Goal: Task Accomplishment & Management: Use online tool/utility

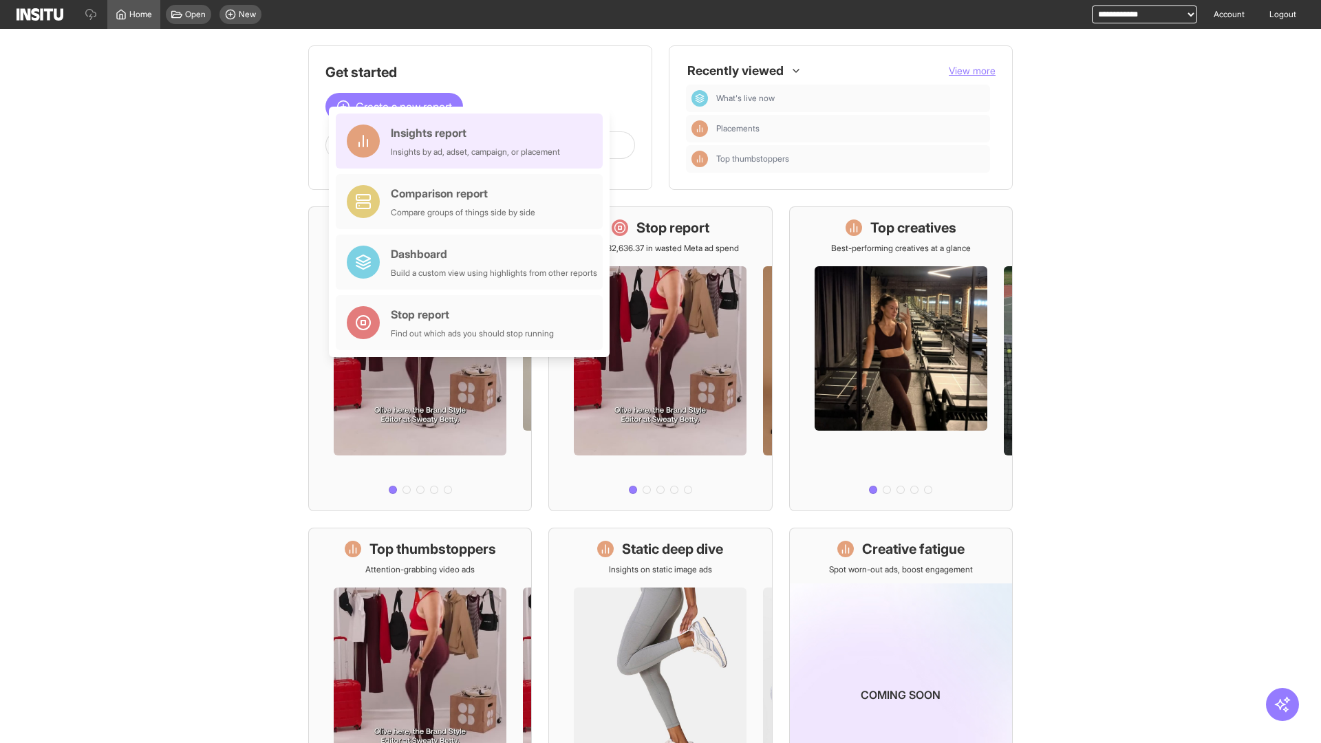
click at [473, 141] on div "Insights report Insights by ad, adset, campaign, or placement" at bounding box center [475, 140] width 169 height 33
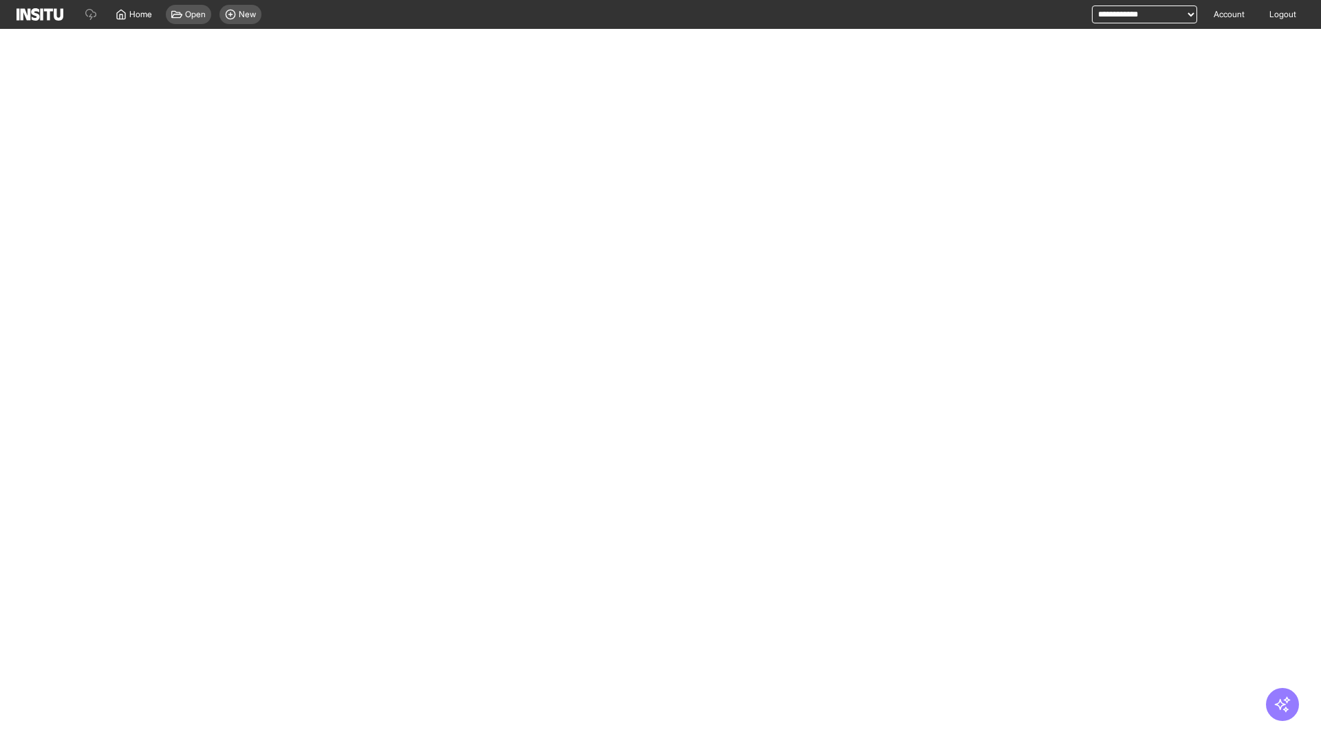
select select "**"
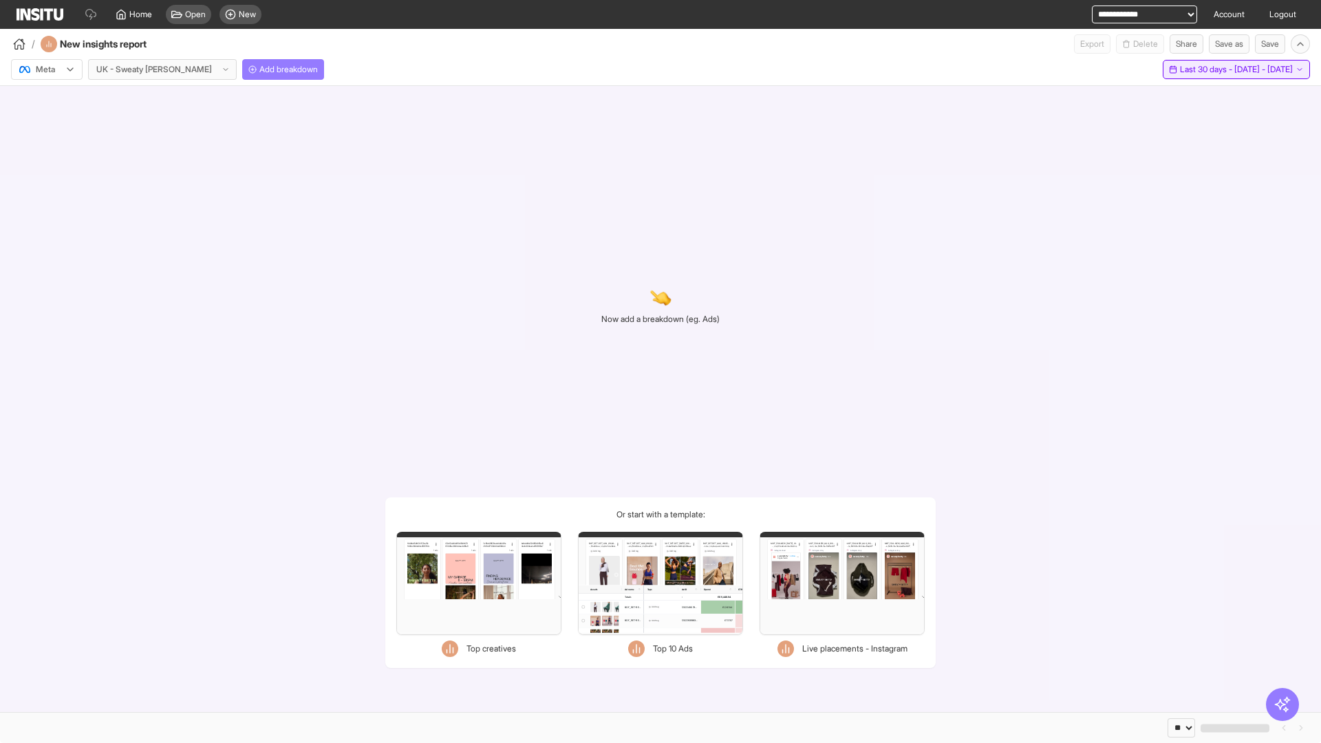
click at [1218, 69] on span "Last 30 days - [DATE] - [DATE]" at bounding box center [1236, 69] width 113 height 11
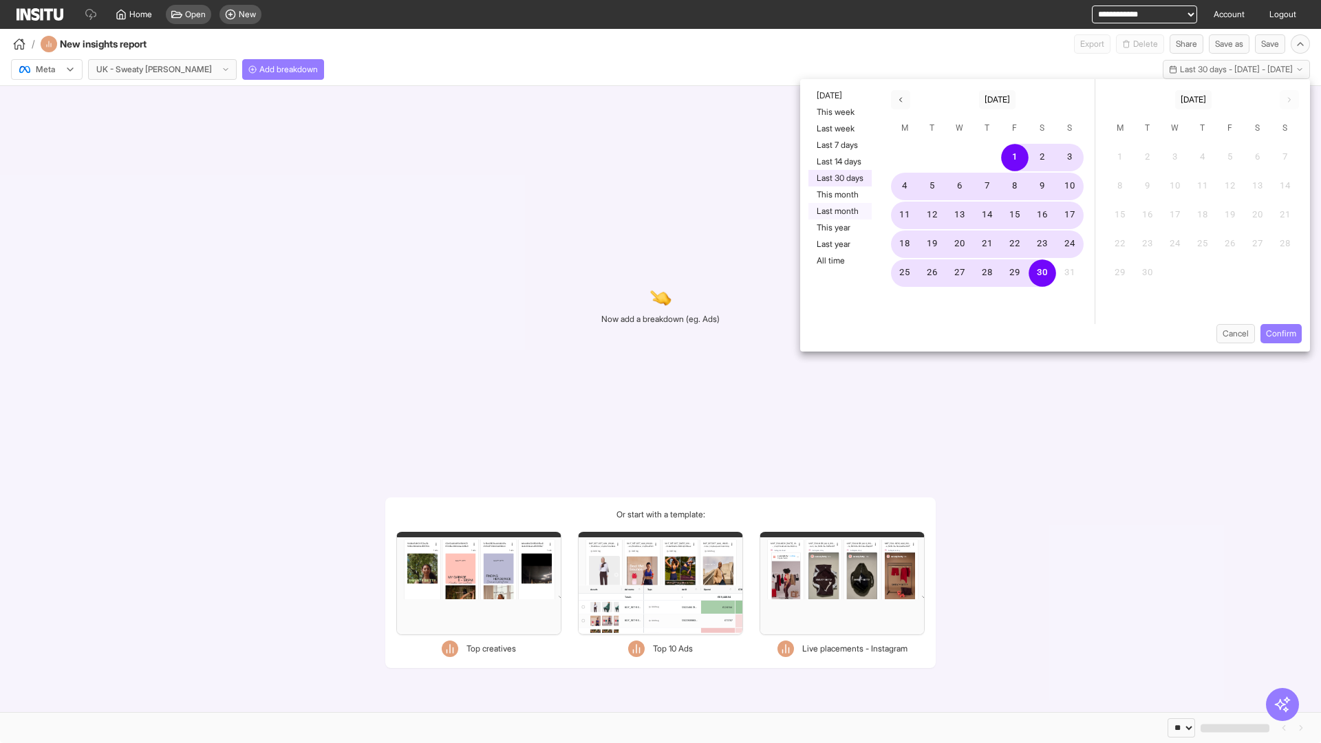
click at [838, 211] on button "Last month" at bounding box center [839, 211] width 63 height 17
